Goal: Task Accomplishment & Management: Manage account settings

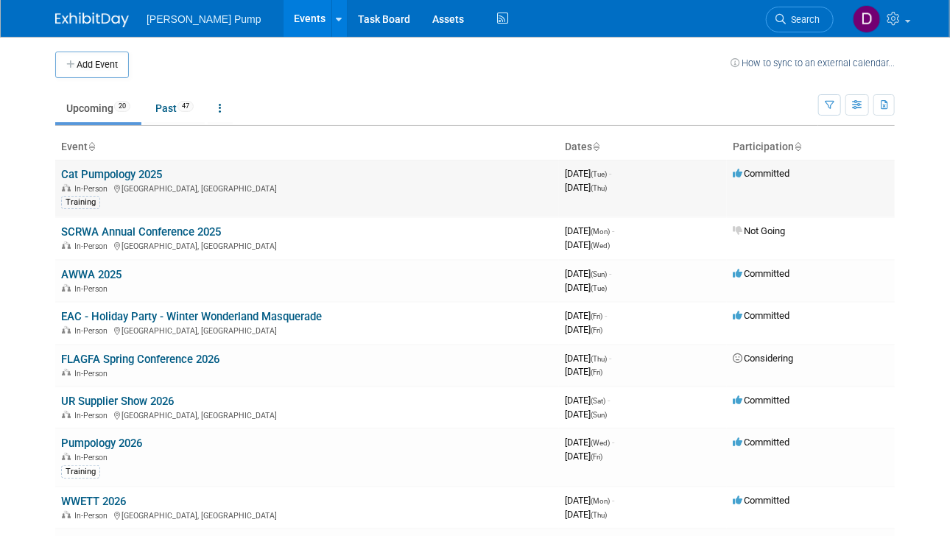
click at [96, 177] on link "Cat Pumpology 2025" at bounding box center [111, 174] width 101 height 13
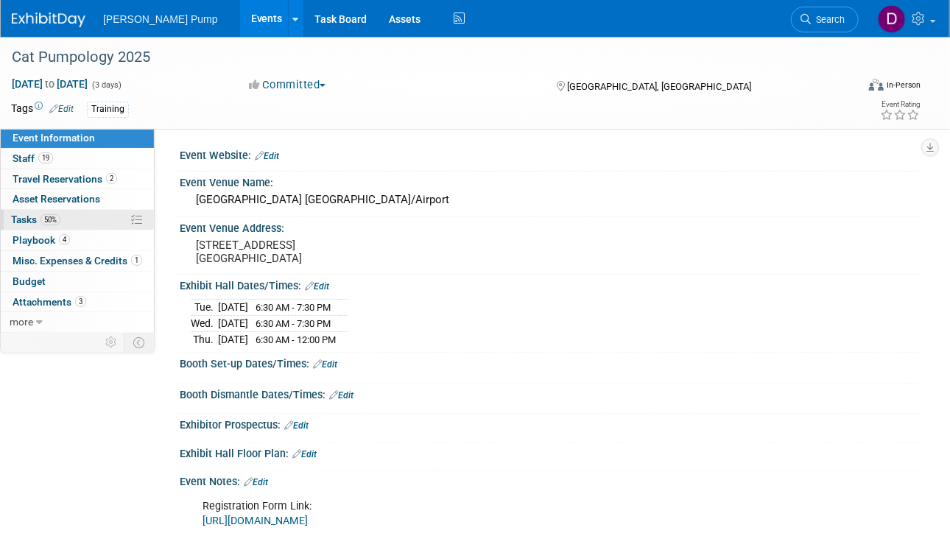
click at [22, 217] on span "Tasks 50%" at bounding box center [35, 220] width 49 height 12
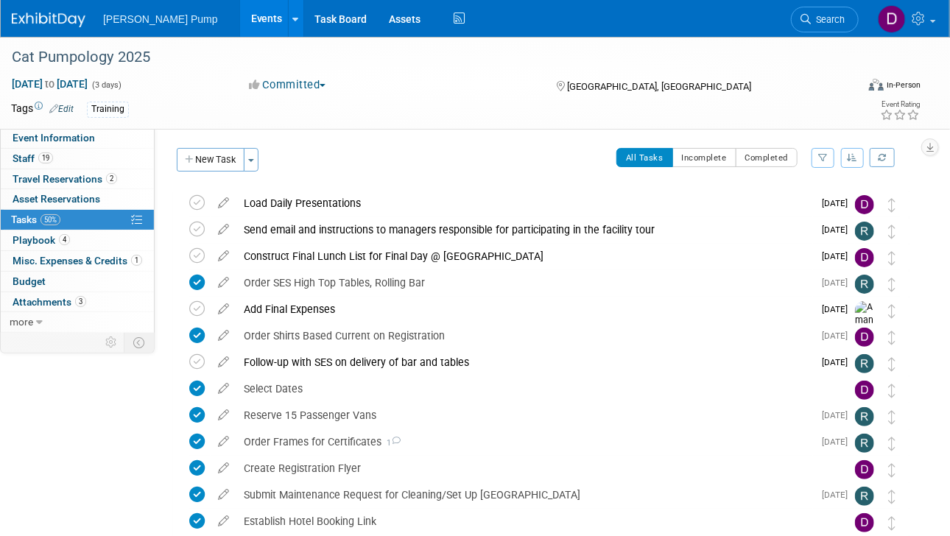
click at [820, 157] on icon "button" at bounding box center [823, 157] width 10 height 9
click at [815, 203] on select "-- Select Assignee -- All unassigned tasks Assigned to me Allan Curry Amanda Sm…" at bounding box center [762, 204] width 122 height 21
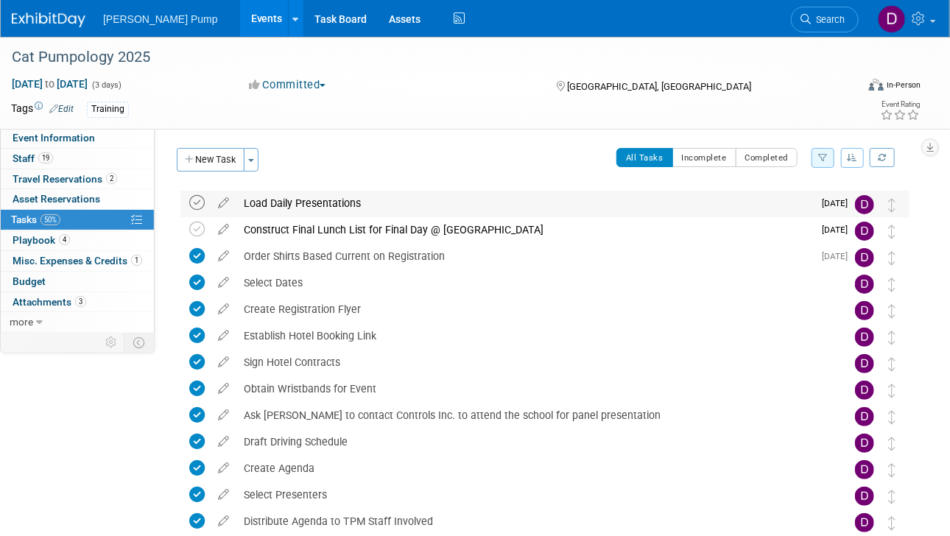
click at [198, 200] on icon at bounding box center [196, 202] width 15 height 15
click at [34, 134] on span "Event Information" at bounding box center [54, 138] width 82 height 12
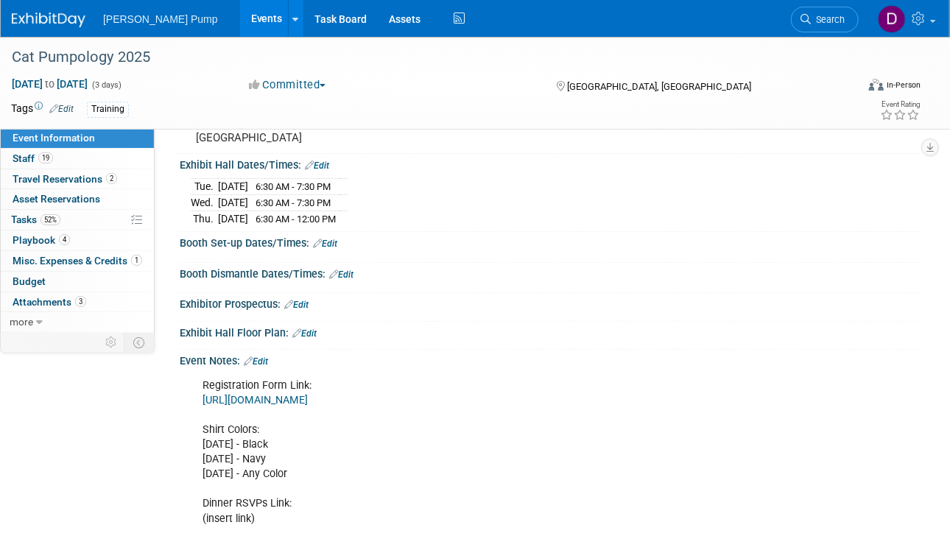
scroll to position [150, 0]
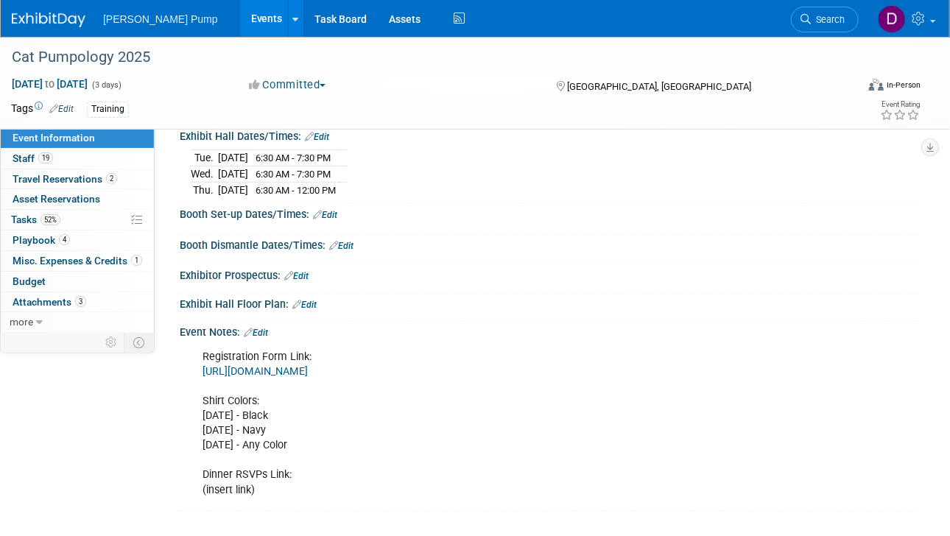
click at [308, 365] on link "https://docs.google.com/spreadsheets/d/1F5aeDXCvskBUoCl8osifMppLf7ZovcyBcaisutv…" at bounding box center [255, 371] width 105 height 13
click at [934, 20] on span at bounding box center [933, 21] width 6 height 3
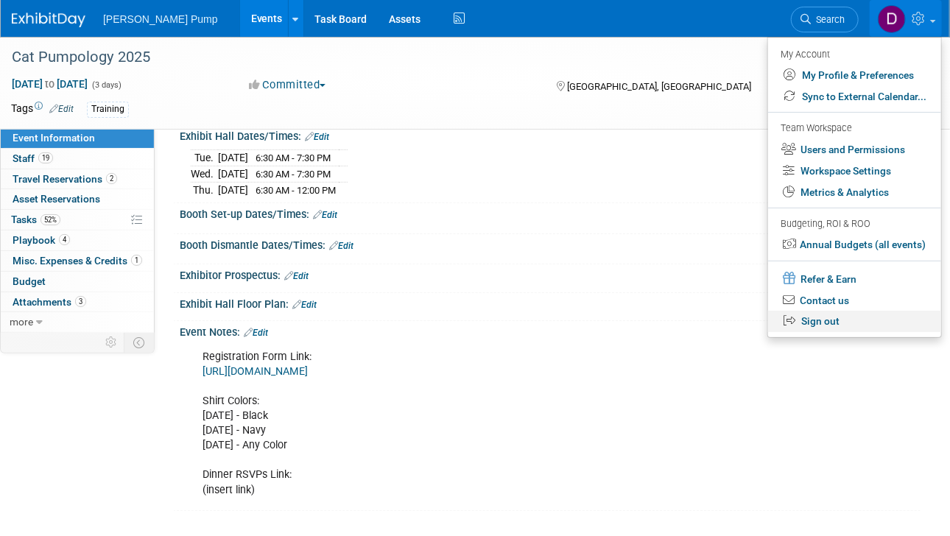
click at [836, 324] on link "Sign out" at bounding box center [854, 321] width 173 height 21
